Goal: Information Seeking & Learning: Check status

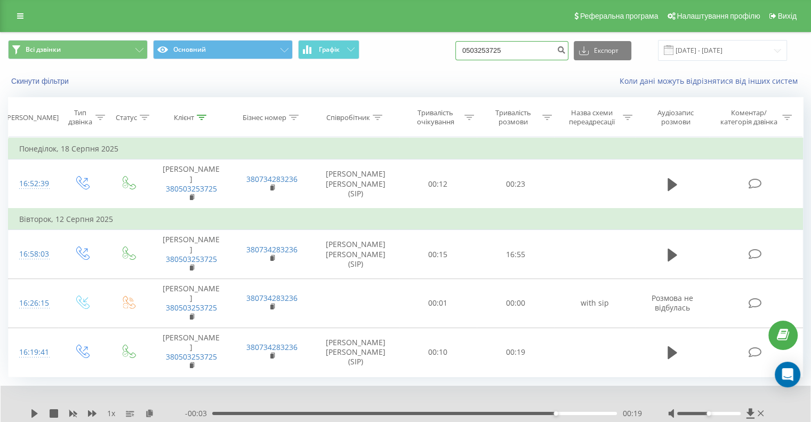
click at [541, 45] on input "0503253725" at bounding box center [511, 50] width 113 height 19
type input "0"
paste input "0673533414"
type input "0673533414"
click at [565, 50] on icon "submit" at bounding box center [560, 48] width 9 height 6
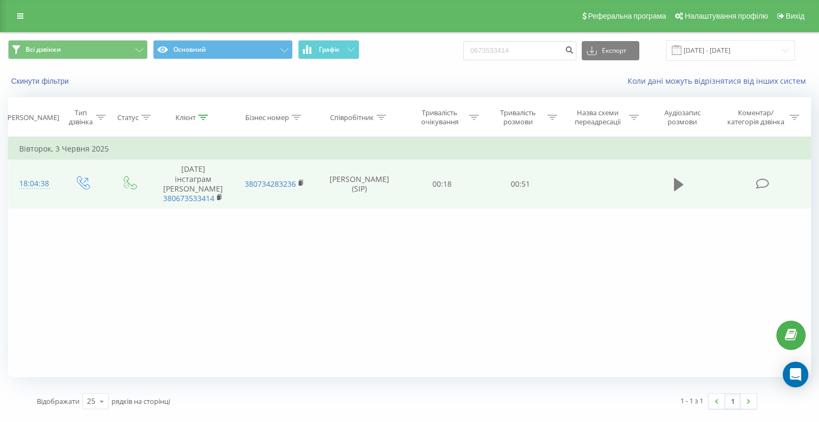
click at [675, 178] on icon at bounding box center [679, 184] width 10 height 13
